Goal: Task Accomplishment & Management: Complete application form

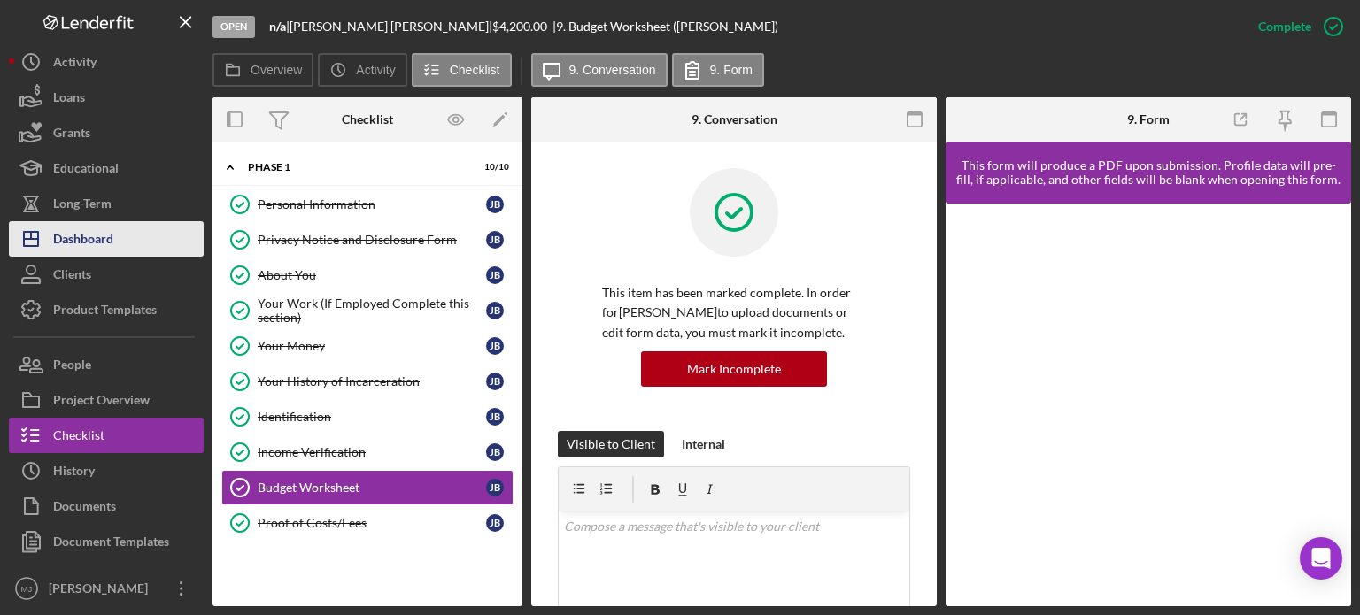
click at [80, 247] on div "Dashboard" at bounding box center [83, 241] width 60 height 40
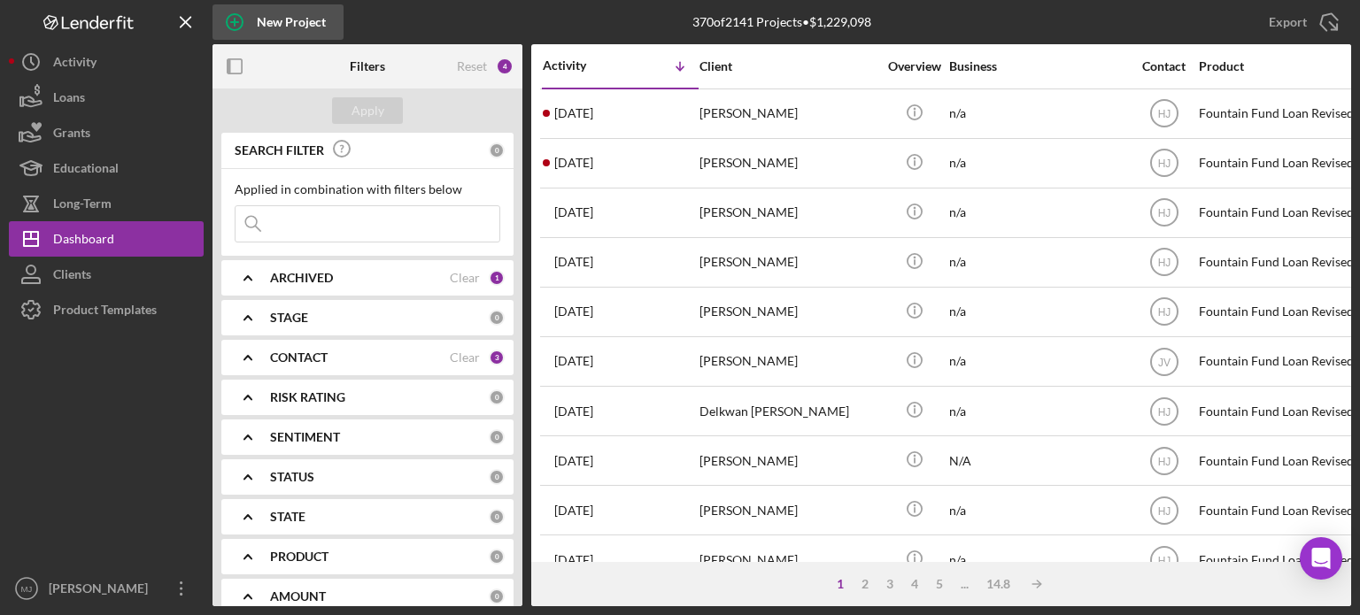
click at [280, 33] on div "New Project" at bounding box center [291, 21] width 69 height 35
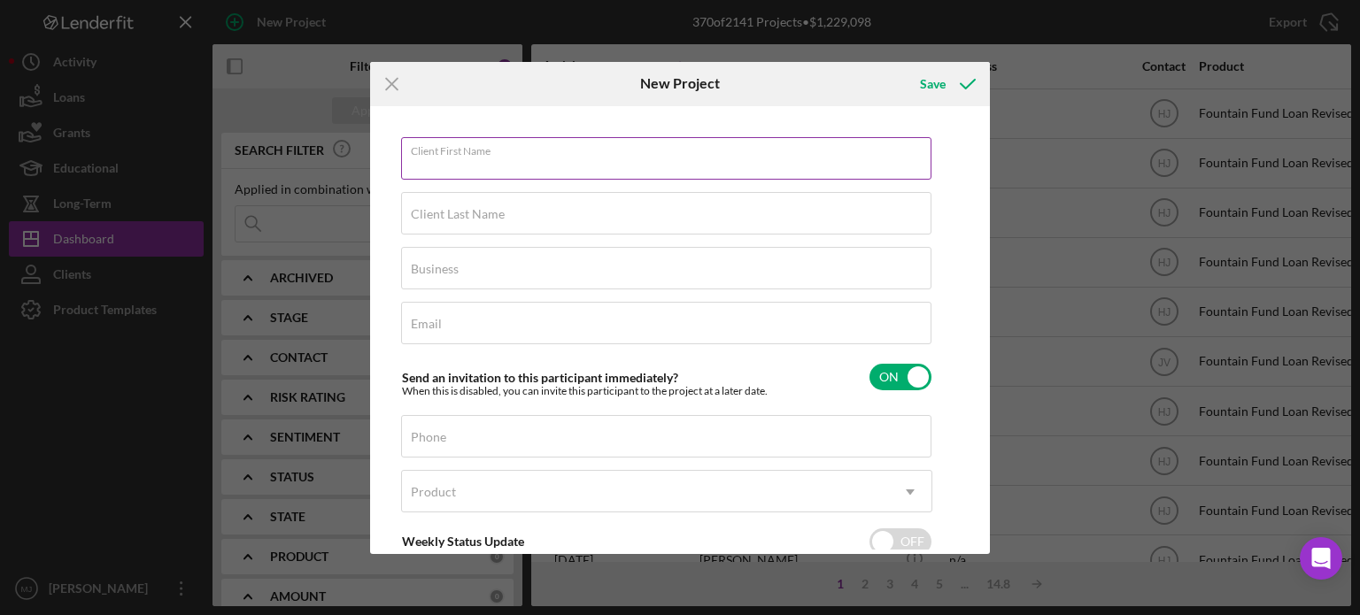
click at [535, 137] on div "Client First Name Required" at bounding box center [666, 159] width 531 height 44
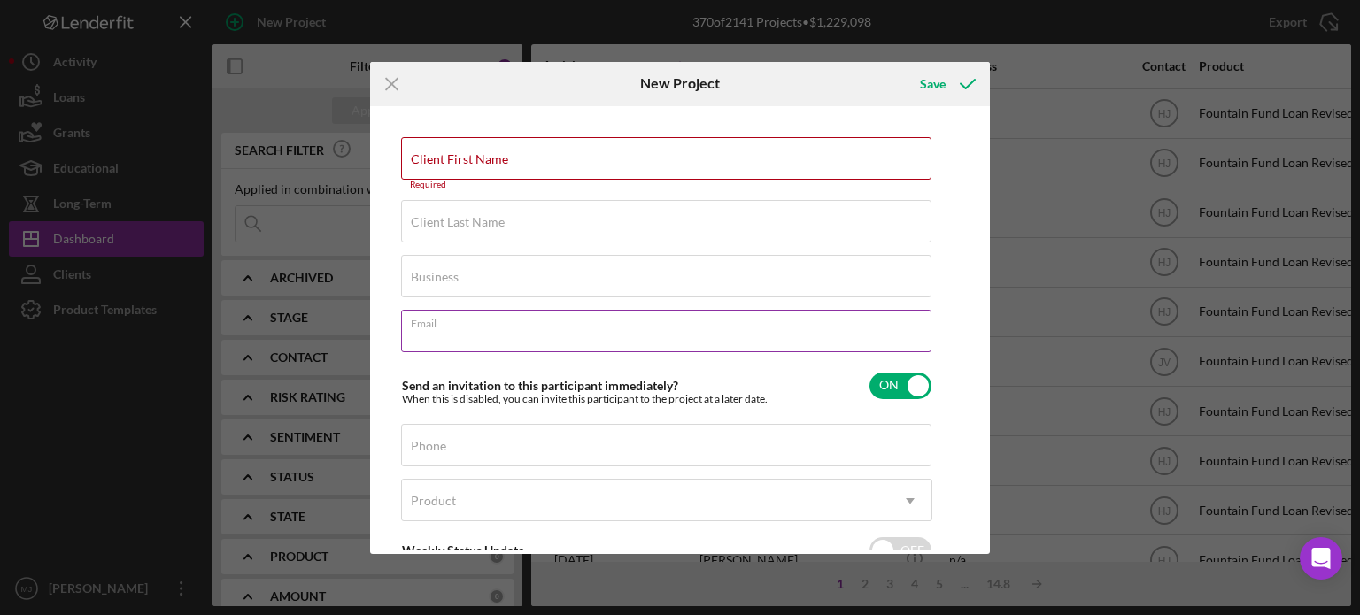
click at [423, 337] on input "Email" at bounding box center [666, 331] width 530 height 42
paste input "[EMAIL_ADDRESS][DOMAIN_NAME]"
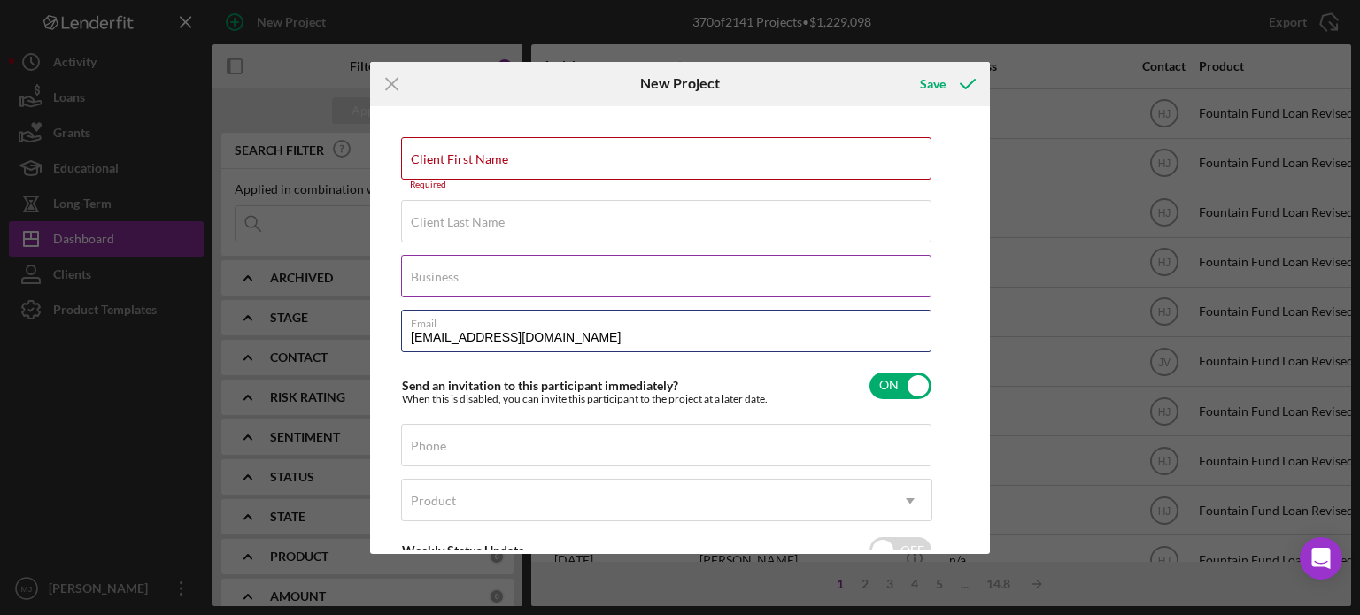
type input "[EMAIL_ADDRESS][DOMAIN_NAME]"
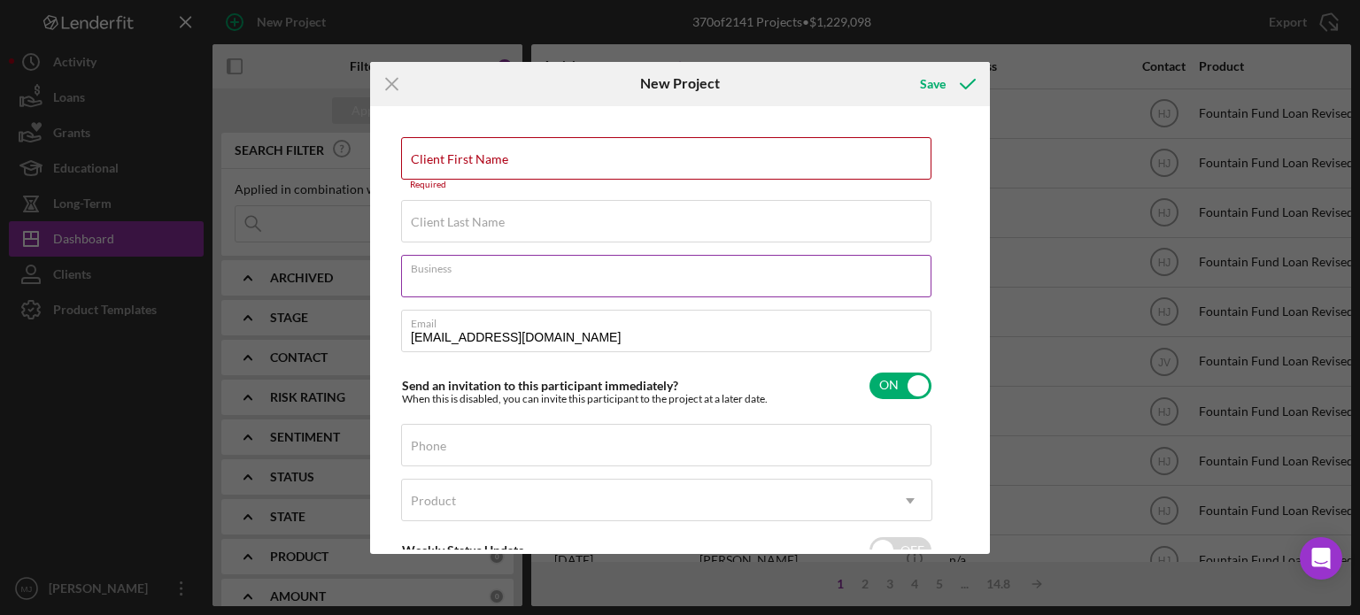
click at [574, 265] on div "Business Required" at bounding box center [666, 277] width 531 height 44
type input "N/A"
click at [490, 159] on label "Client First Name" at bounding box center [459, 159] width 97 height 14
click at [490, 159] on input "Client First Name" at bounding box center [666, 158] width 530 height 42
paste input "[PERSON_NAME] Last Name: [PERSON_NAME]"
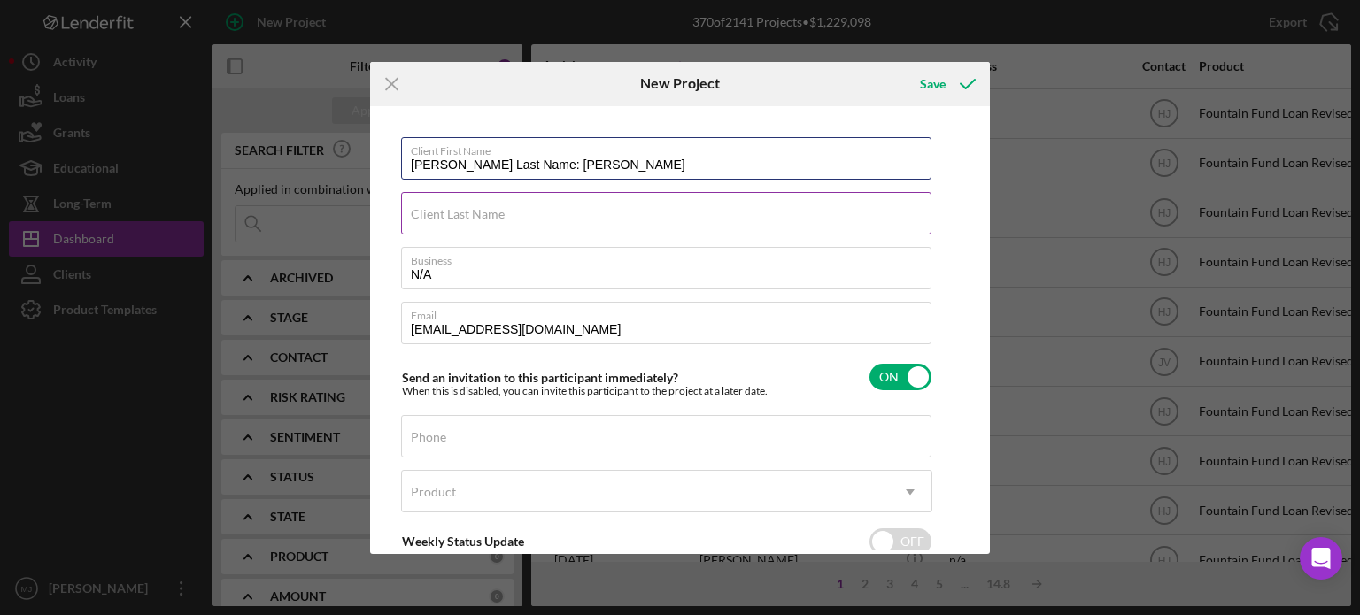
type input "[PERSON_NAME] Last Name: [PERSON_NAME]"
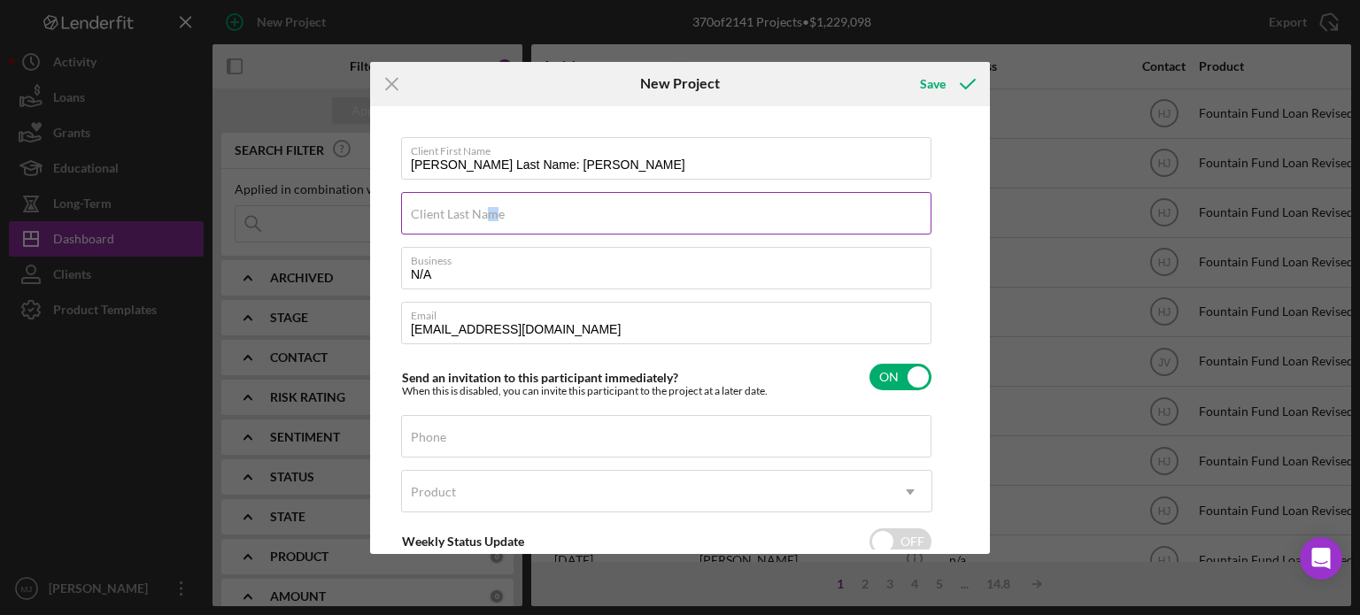
click at [492, 212] on label "Client Last Name" at bounding box center [458, 214] width 94 height 14
click at [482, 205] on div "Client Last Name Required" at bounding box center [666, 214] width 531 height 44
click at [475, 211] on label "Client Last Name" at bounding box center [458, 214] width 94 height 14
click at [475, 211] on input "Client Last Name" at bounding box center [666, 213] width 530 height 42
paste input "[PERSON_NAME] Last Name: [PERSON_NAME]"
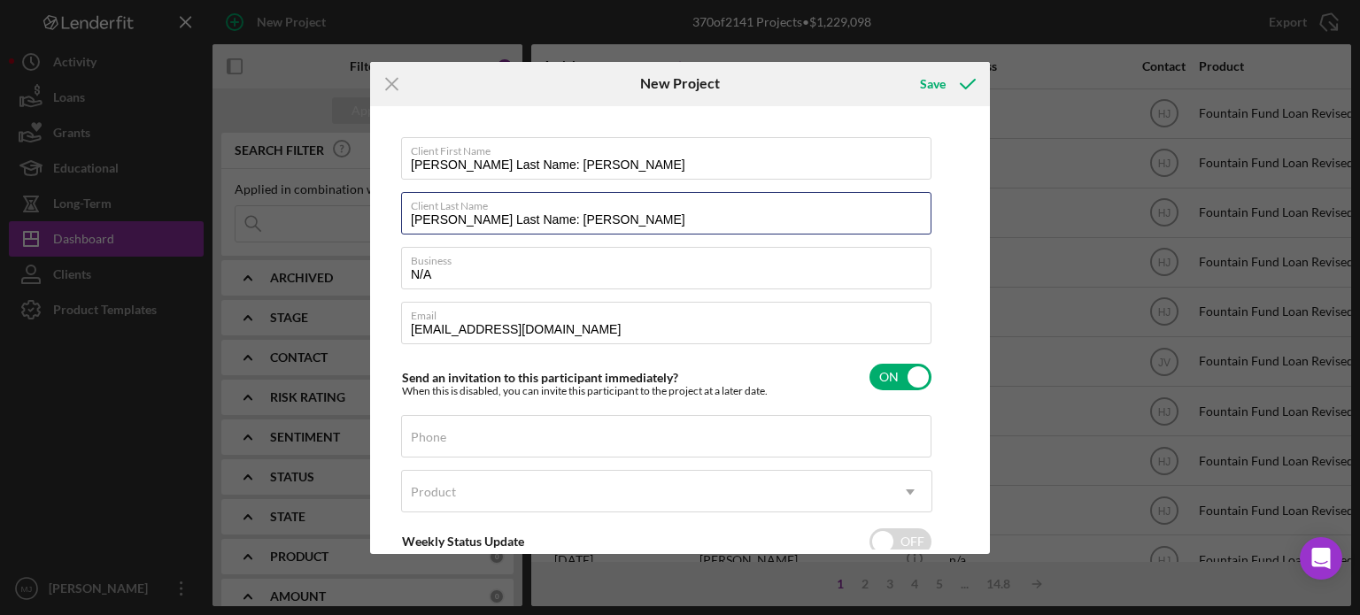
drag, startPoint x: 535, startPoint y: 218, endPoint x: 328, endPoint y: 224, distance: 207.2
click at [328, 224] on div "Icon/Menu Close New Project Save Client First Name [PERSON_NAME] Last Name: [PE…" at bounding box center [680, 307] width 1360 height 615
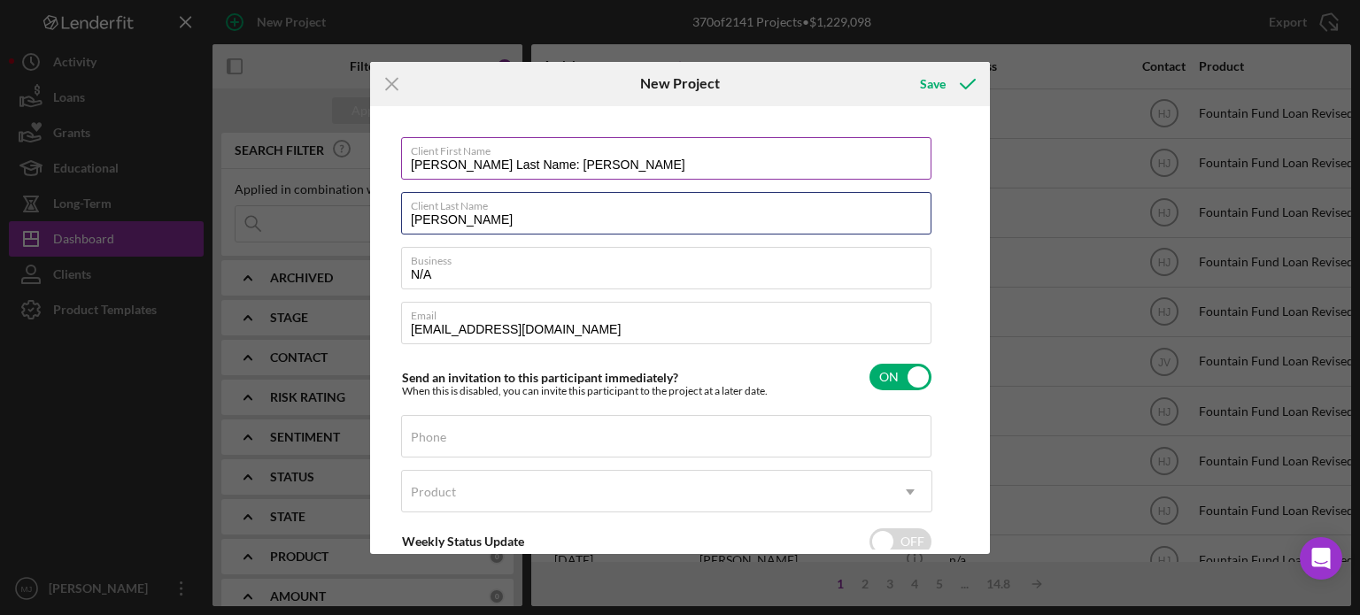
type input "[PERSON_NAME]"
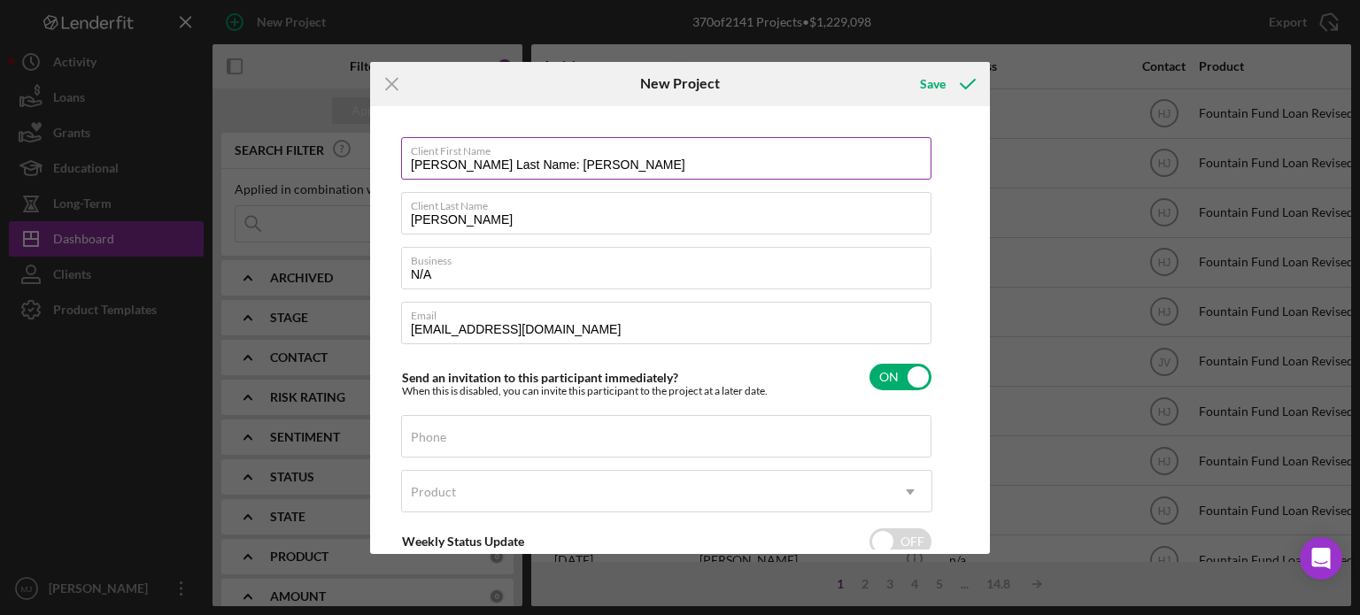
drag, startPoint x: 467, startPoint y: 162, endPoint x: 641, endPoint y: 159, distance: 173.5
click at [639, 160] on input "[PERSON_NAME] Last Name: [PERSON_NAME]" at bounding box center [666, 158] width 530 height 42
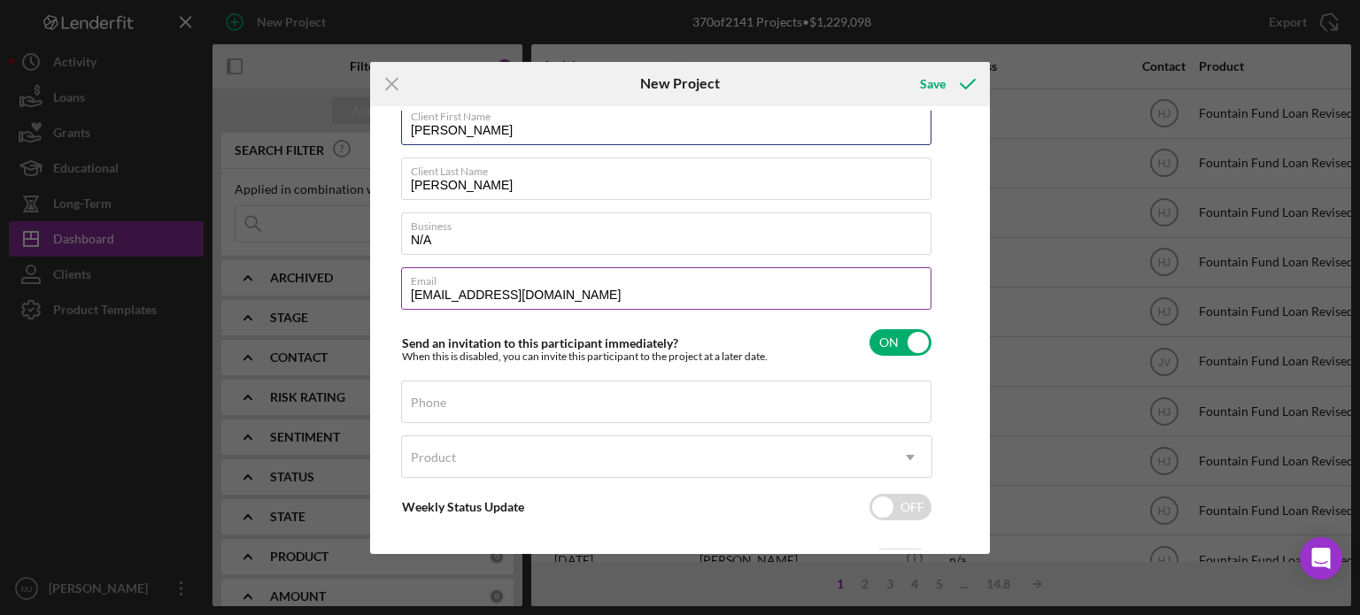
scroll to position [89, 0]
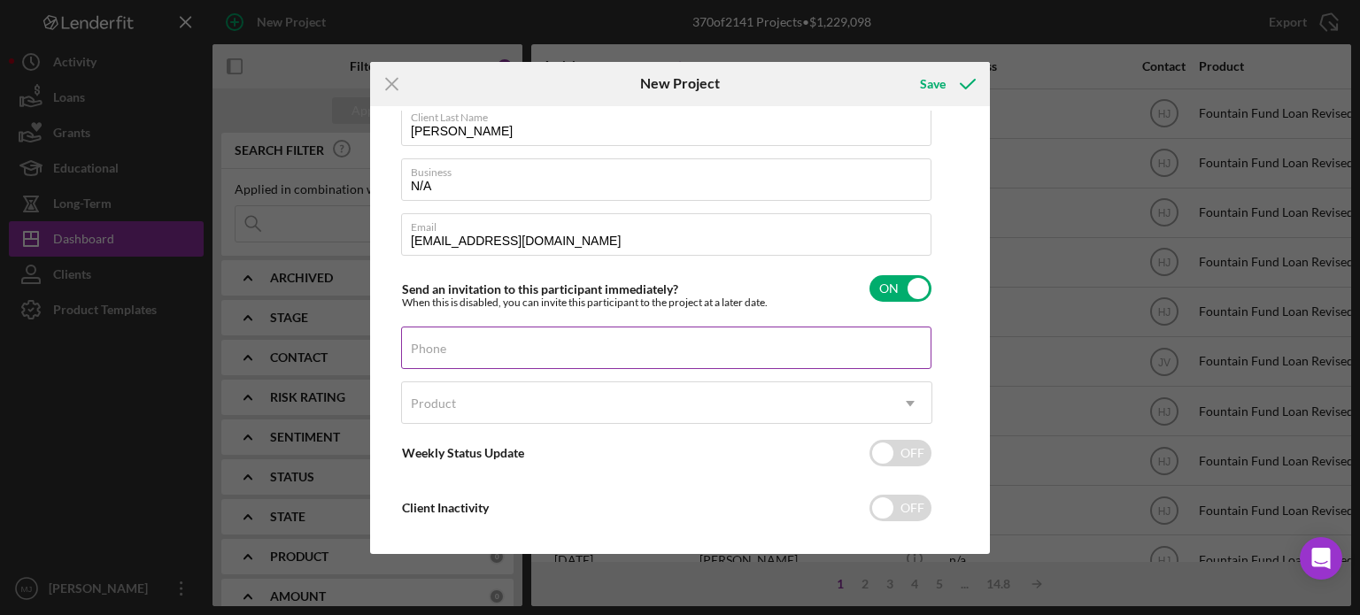
type input "[PERSON_NAME]"
drag, startPoint x: 505, startPoint y: 334, endPoint x: 499, endPoint y: 343, distance: 10.8
click at [500, 341] on div "Phone" at bounding box center [666, 349] width 531 height 44
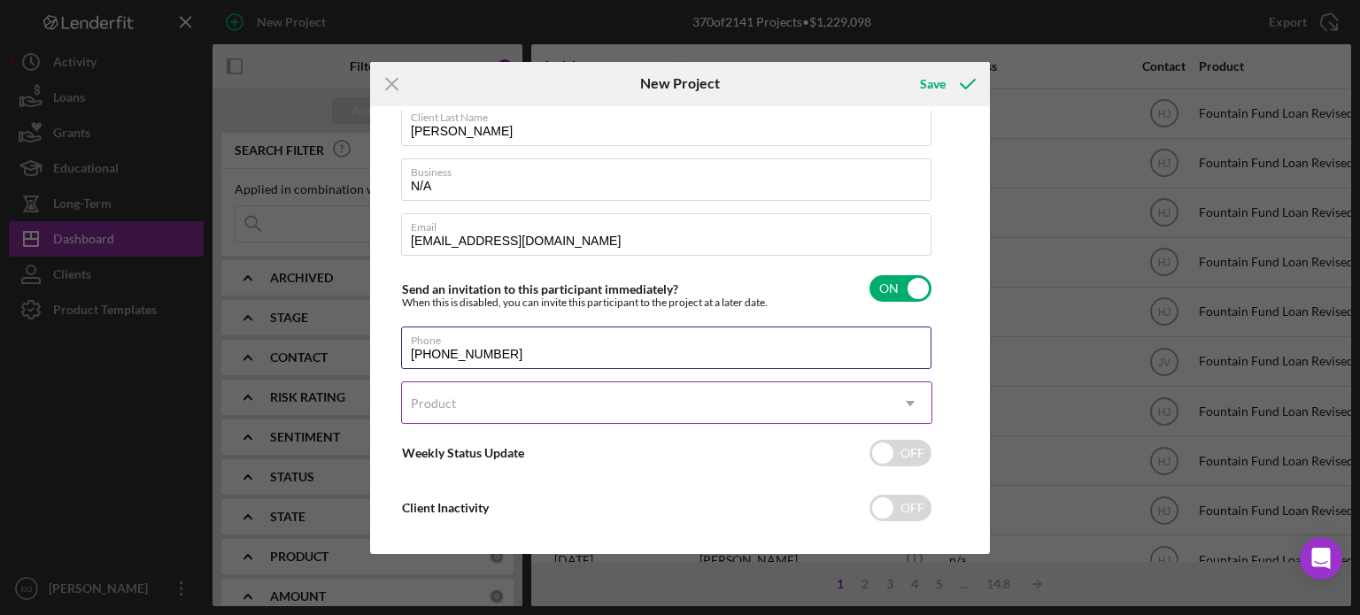
type input "[PHONE_NUMBER]"
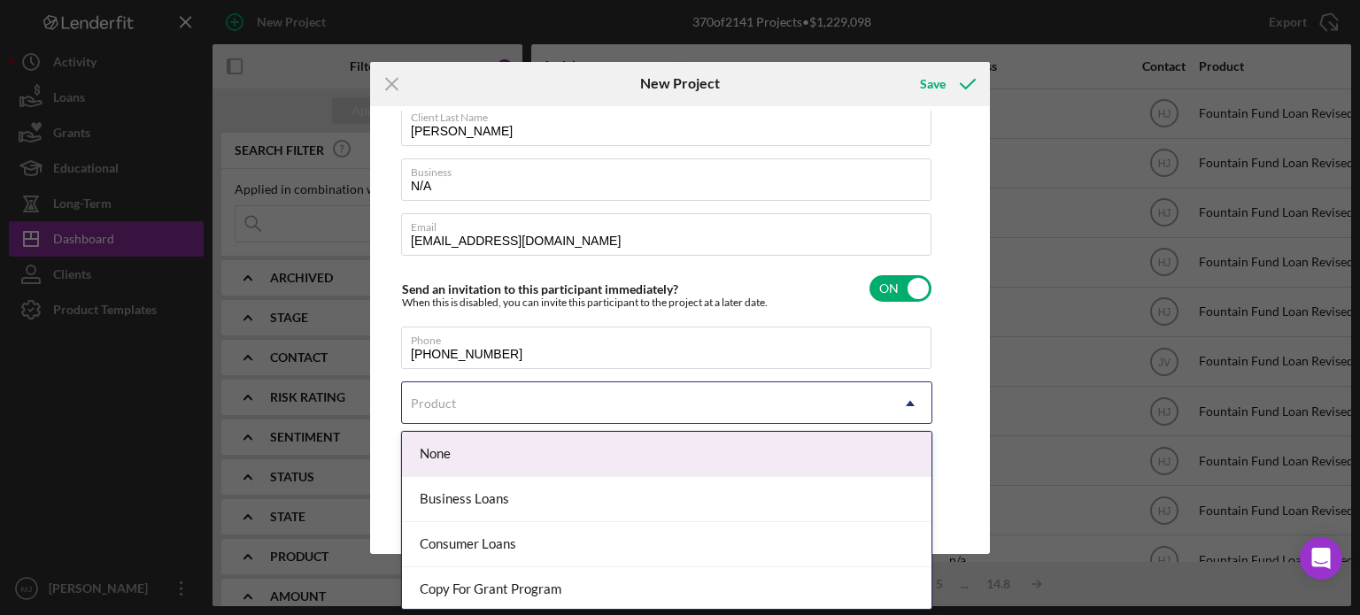
click at [545, 397] on div "Product" at bounding box center [645, 403] width 487 height 41
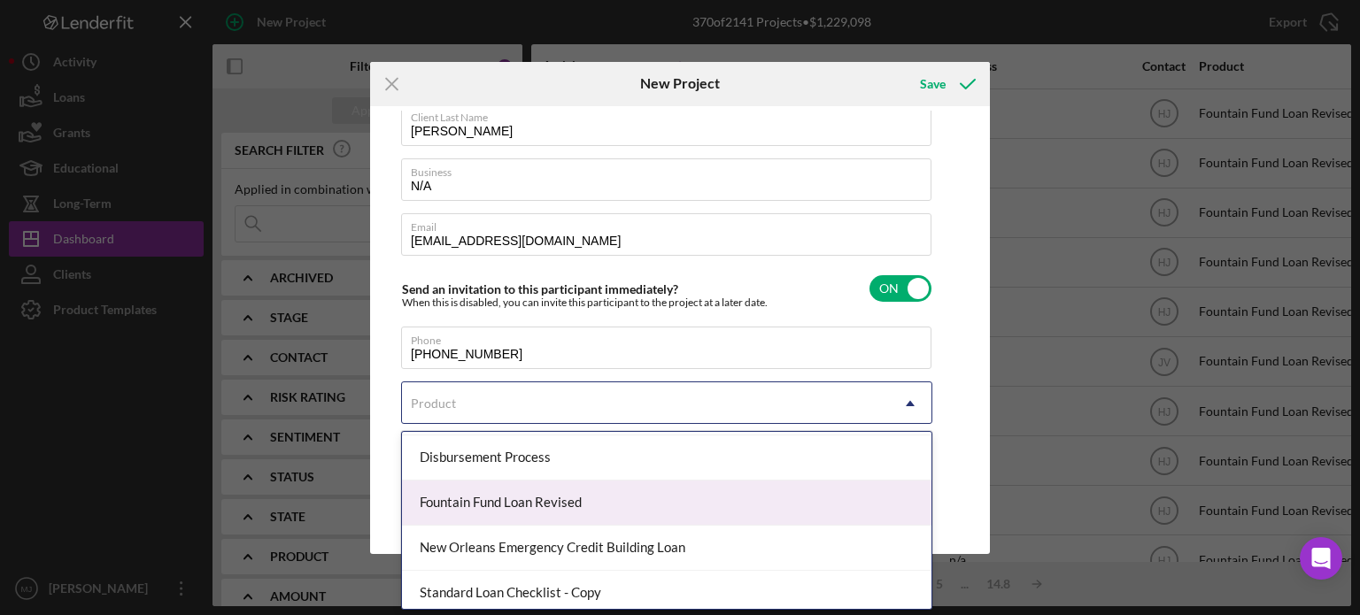
scroll to position [182, 0]
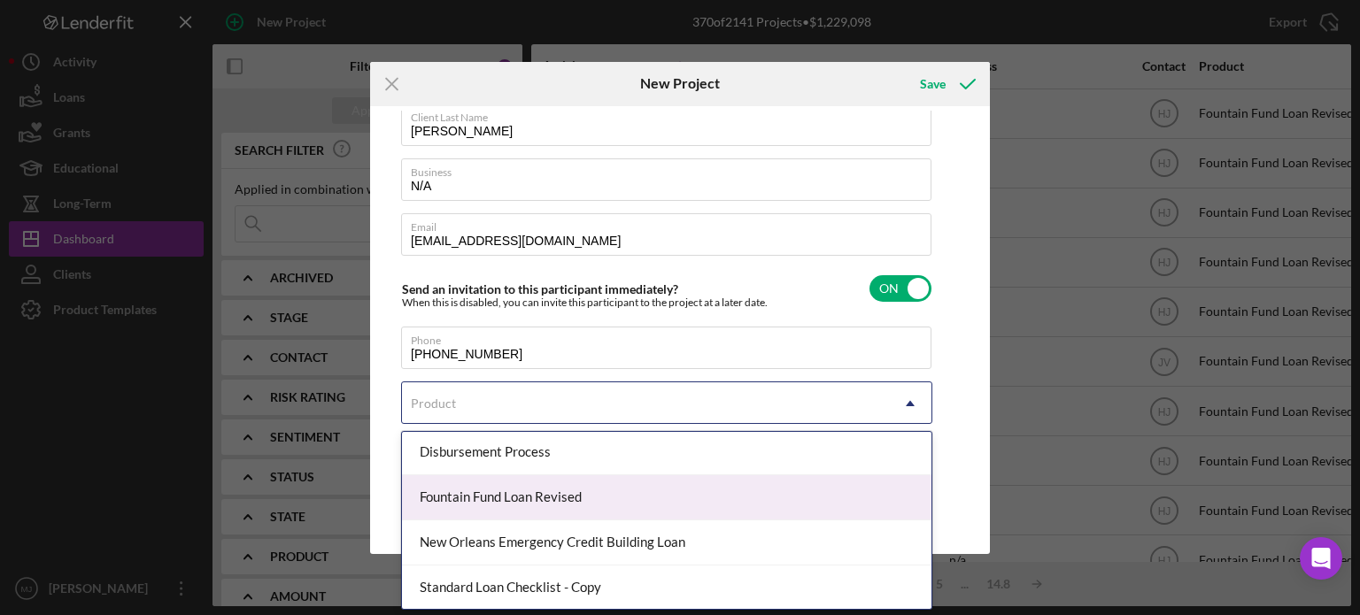
click at [554, 486] on div "Fountain Fund Loan Revised" at bounding box center [666, 497] width 529 height 45
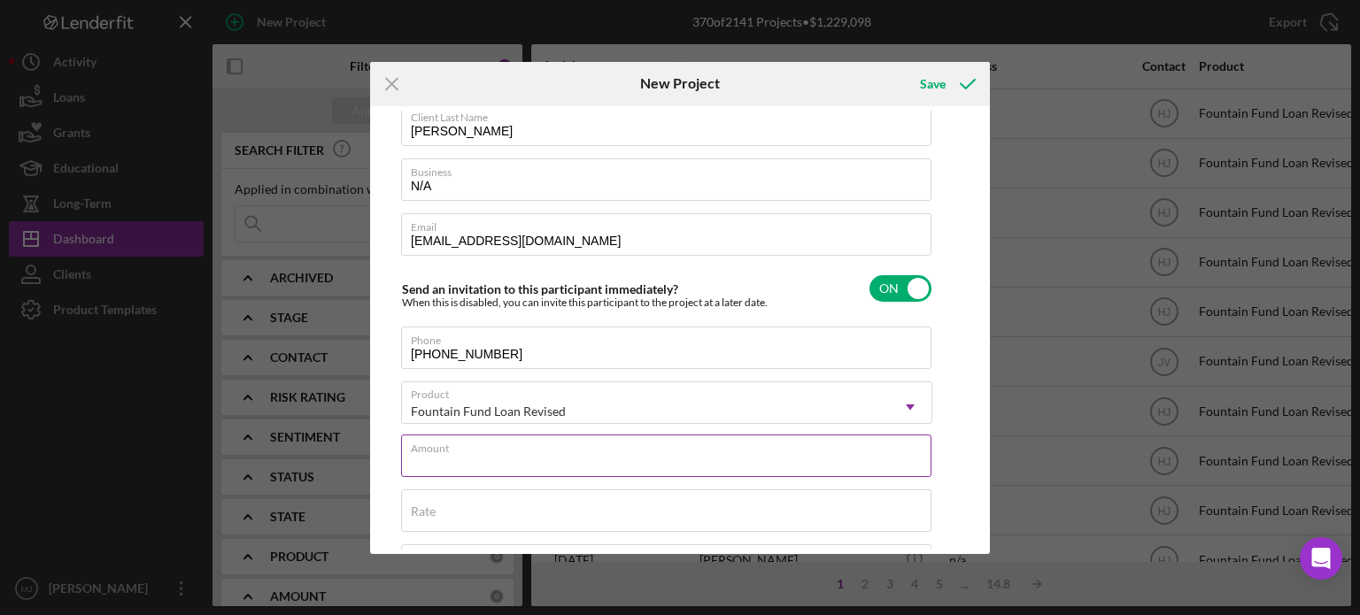
click at [520, 451] on div "Amount" at bounding box center [666, 457] width 531 height 44
click at [472, 449] on label "Amount" at bounding box center [671, 444] width 520 height 19
click at [472, 449] on input "Amount" at bounding box center [666, 456] width 530 height 42
click at [464, 463] on input "Amount" at bounding box center [666, 456] width 530 height 42
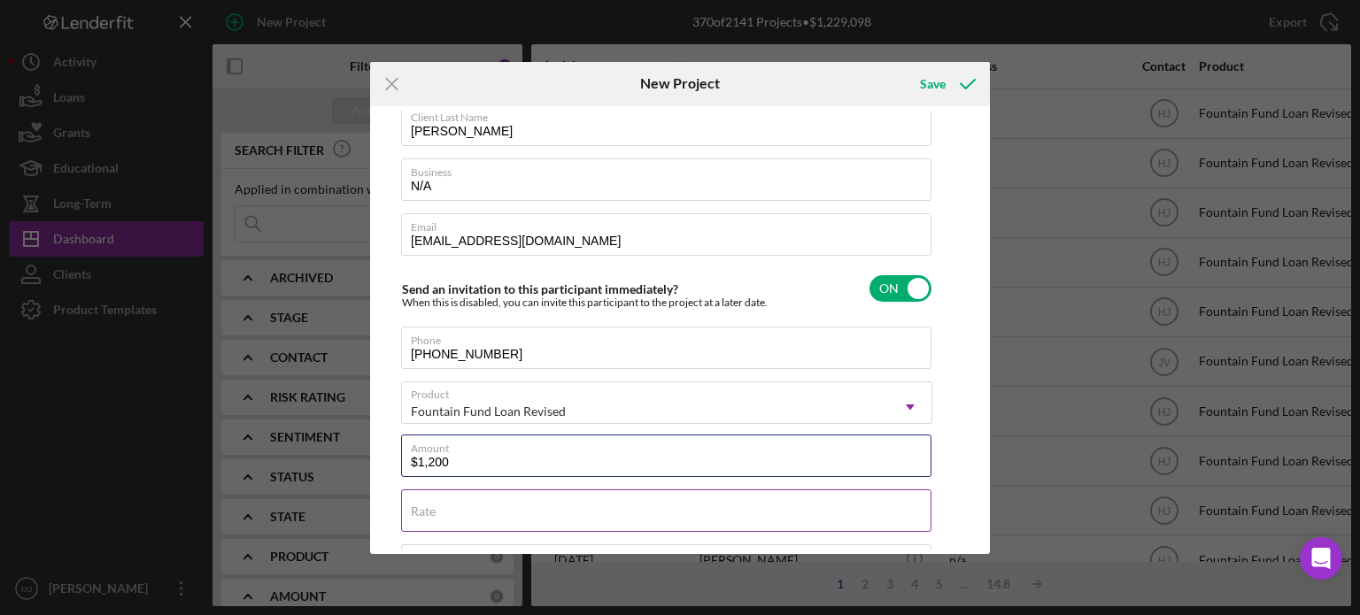
type input "$1,200"
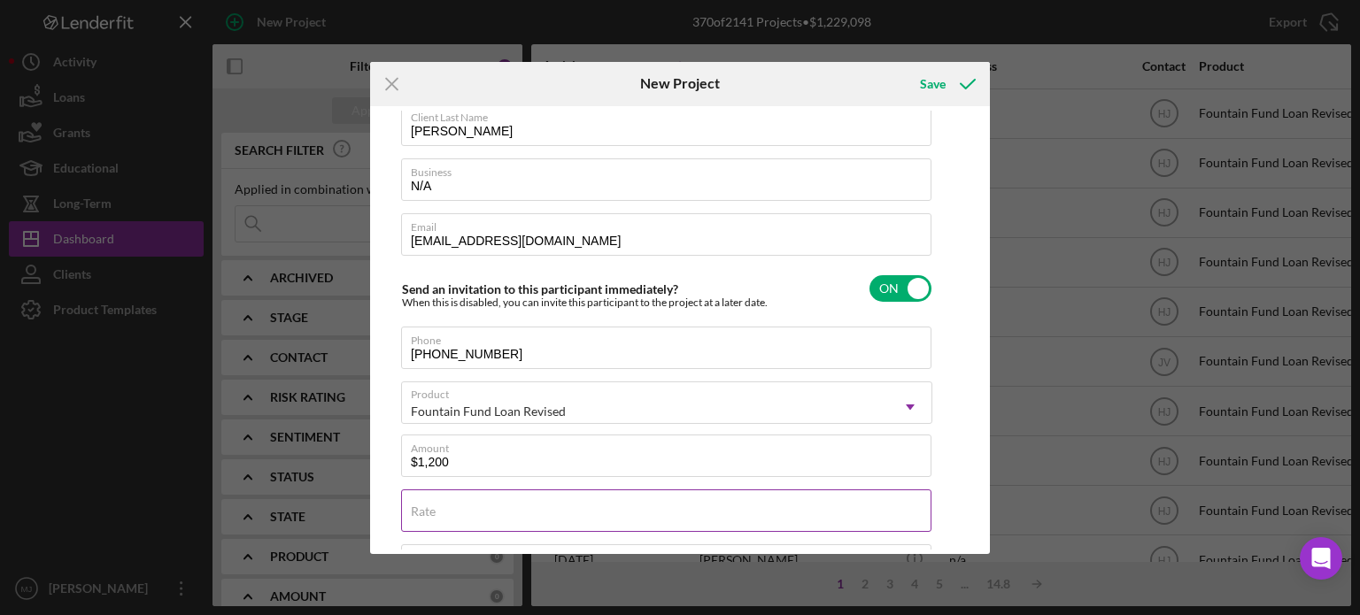
click at [460, 507] on div "Rate" at bounding box center [666, 511] width 531 height 44
type input "3.000%"
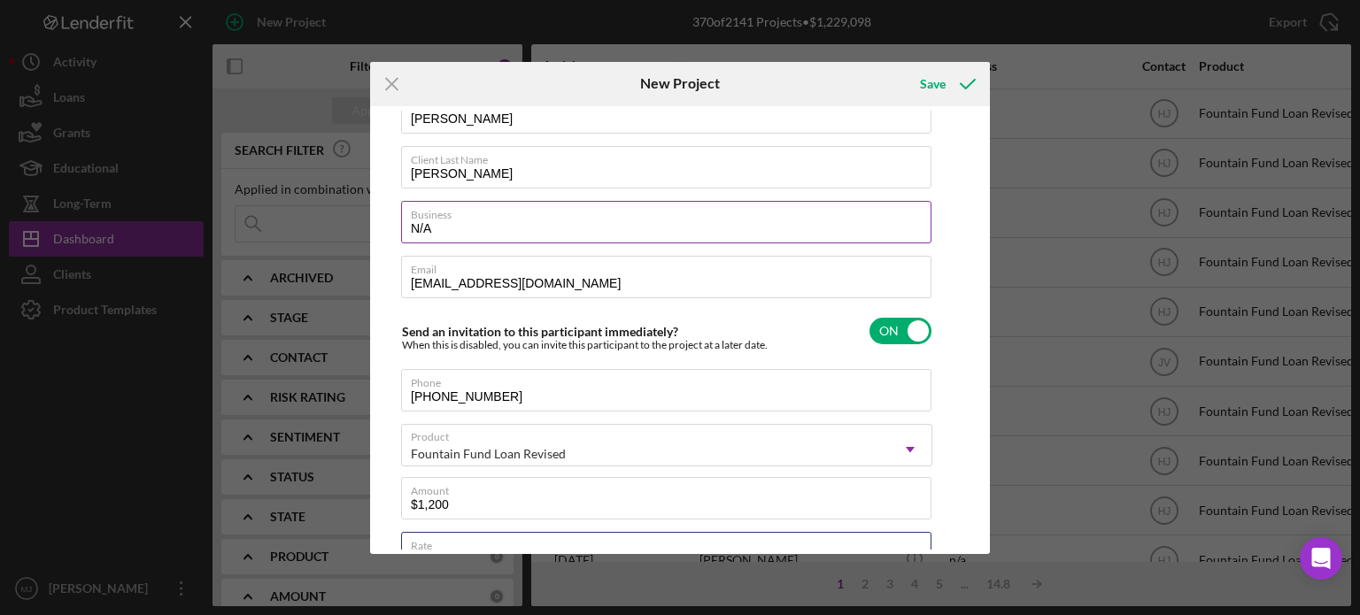
scroll to position [89, 0]
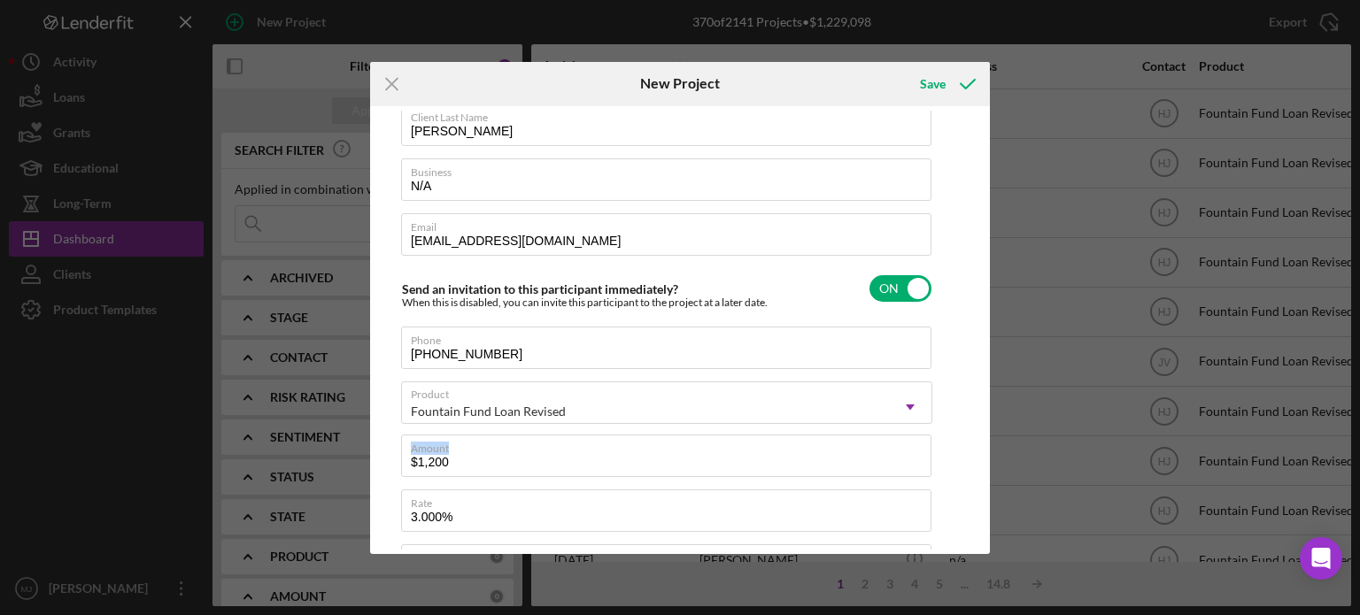
drag, startPoint x: 463, startPoint y: 453, endPoint x: 352, endPoint y: 456, distance: 110.7
click at [352, 456] on div "Icon/Menu Close New Project Save Client First Name [PERSON_NAME] Client Last Na…" at bounding box center [680, 307] width 1360 height 615
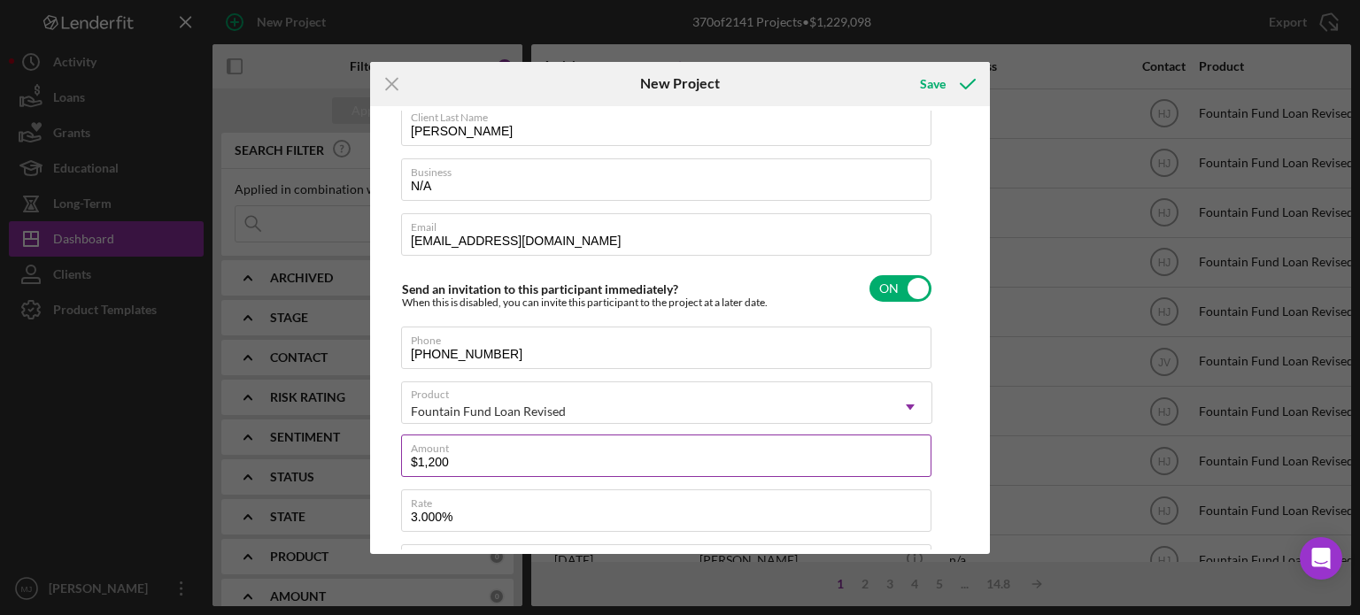
click at [459, 469] on input "$1,200" at bounding box center [666, 456] width 530 height 42
type input "$1"
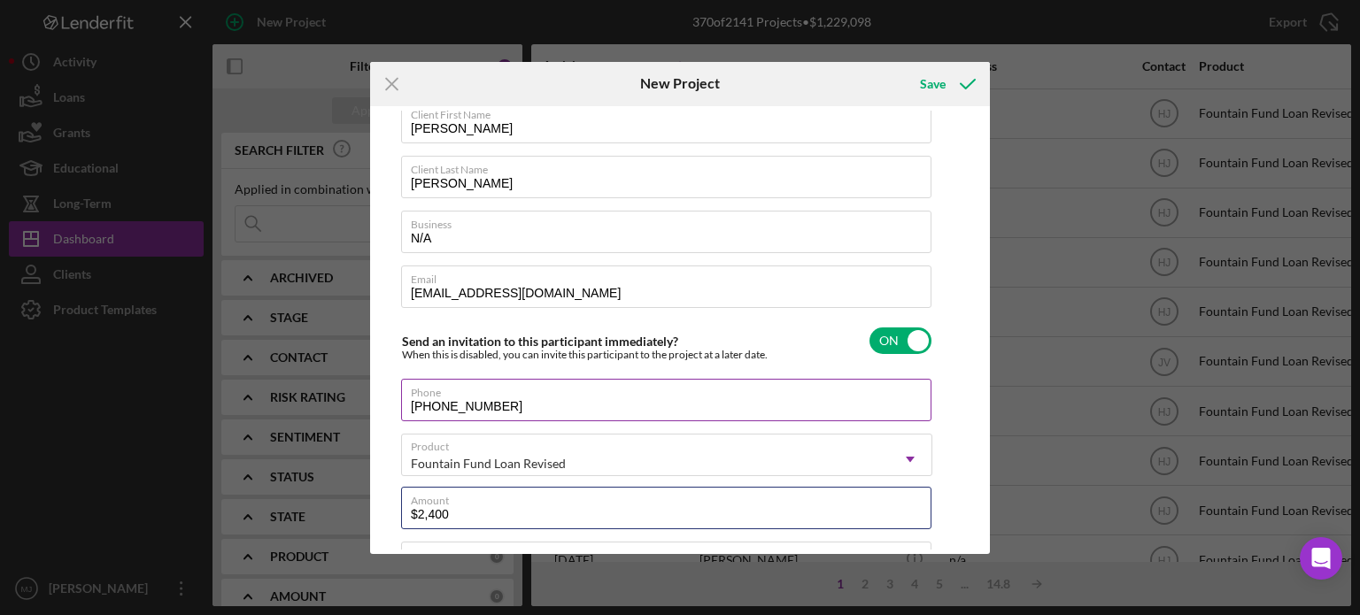
scroll to position [0, 0]
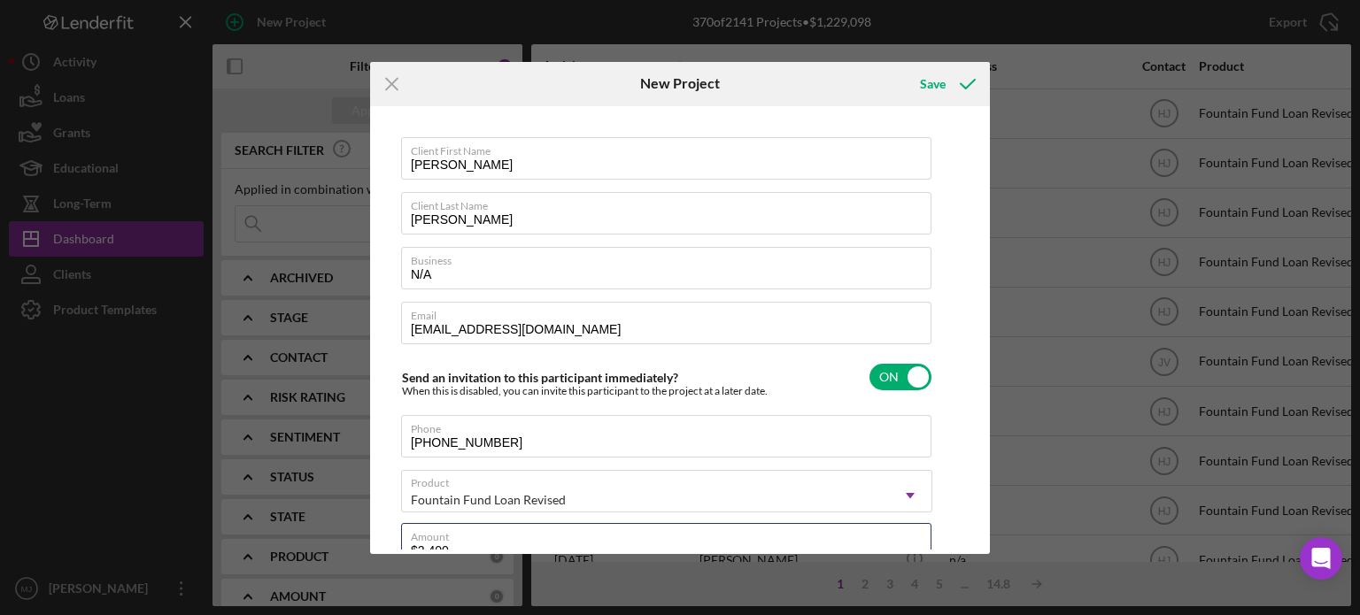
type input "$2,400"
drag, startPoint x: 921, startPoint y: 104, endPoint x: 935, endPoint y: 94, distance: 16.5
click at [922, 103] on div "Save" at bounding box center [946, 84] width 88 height 44
click at [946, 80] on icon "submit" at bounding box center [967, 84] width 44 height 44
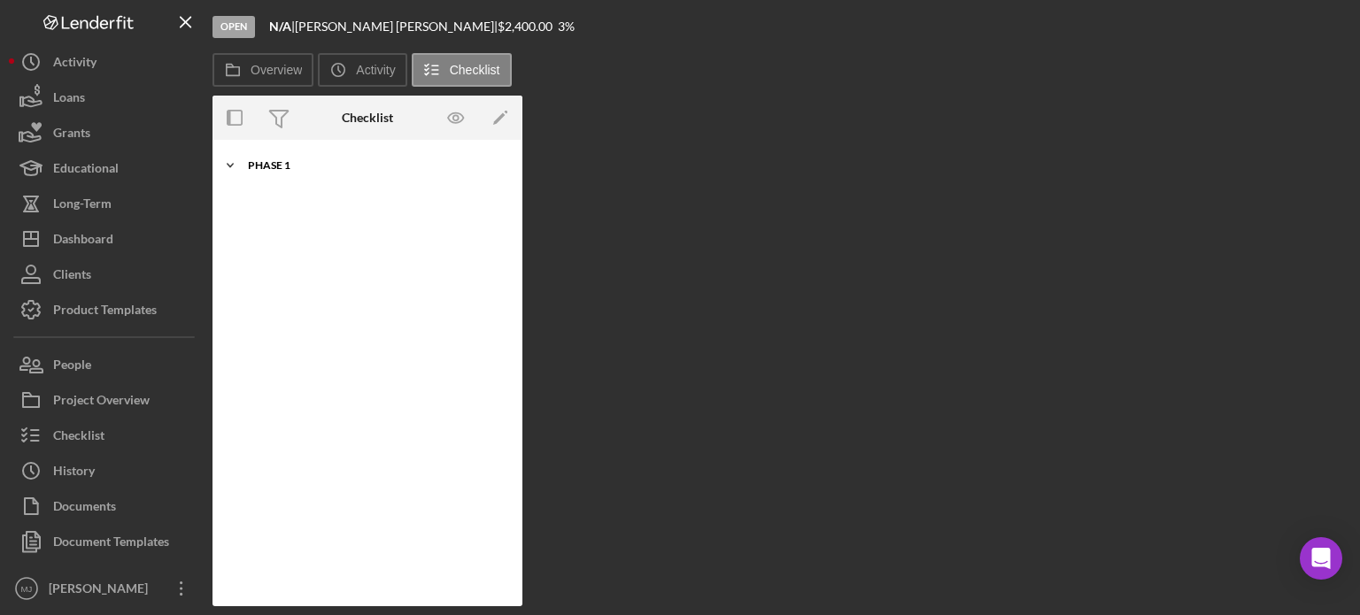
click at [233, 166] on icon "Icon/Expander" at bounding box center [229, 165] width 35 height 35
